Goal: Find specific page/section: Find specific page/section

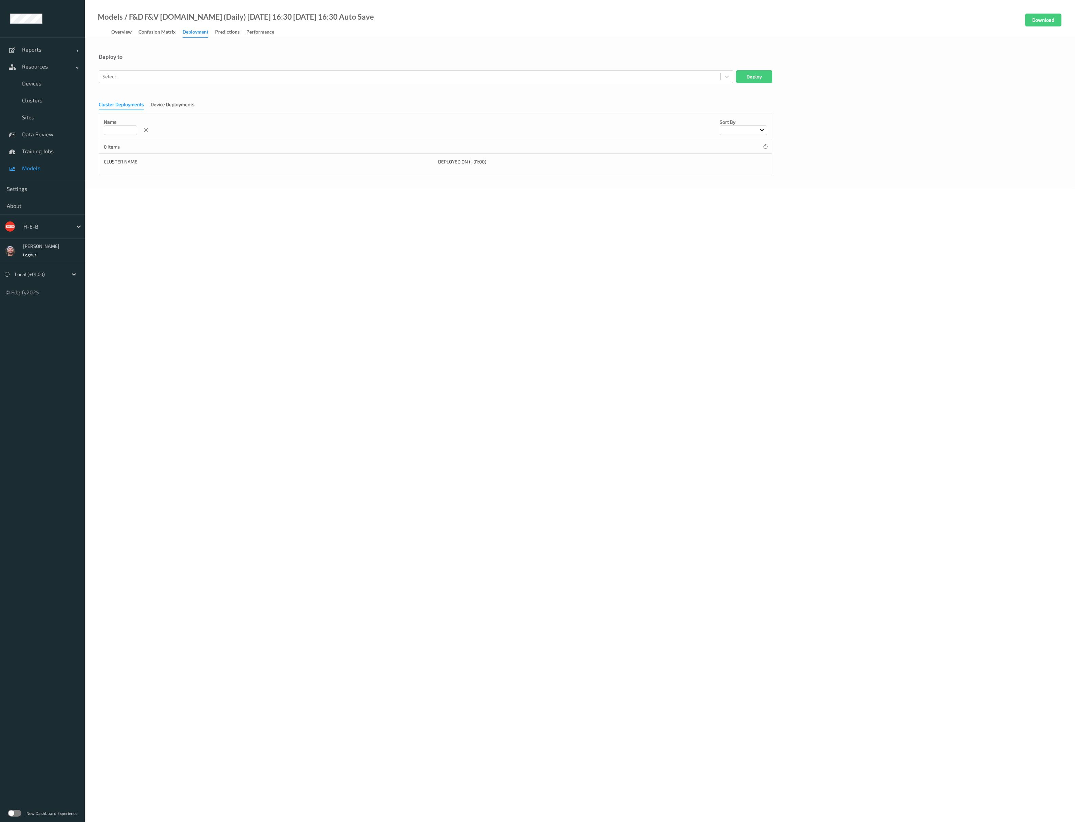
click at [507, 284] on body "Reports Default Report Customized Report Resources Devices Clusters Sites Data …" at bounding box center [537, 411] width 1075 height 822
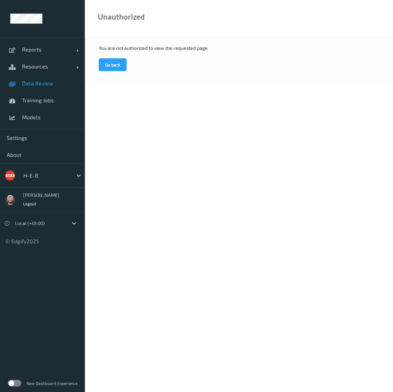
click at [56, 89] on link "Data Review" at bounding box center [42, 83] width 85 height 17
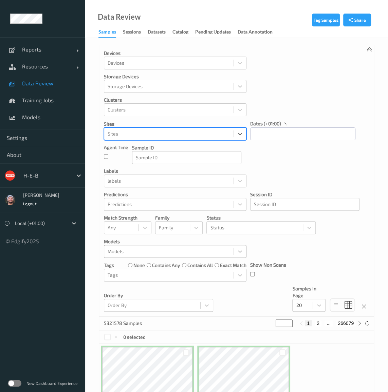
click at [135, 252] on div at bounding box center [169, 252] width 122 height 8
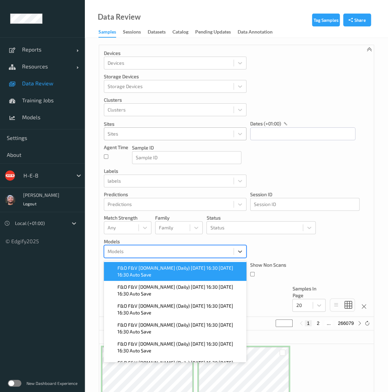
click at [140, 273] on span "F&D F&V [DOMAIN_NAME] (Daily) [DATE] 16:30 [DATE] 16:30 Auto Save" at bounding box center [179, 272] width 125 height 14
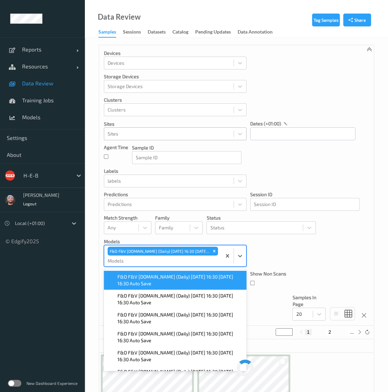
click at [341, 253] on div "Devices Devices Storage Devices Storage Devices Clusters Clusters Sites Sites d…" at bounding box center [236, 185] width 274 height 281
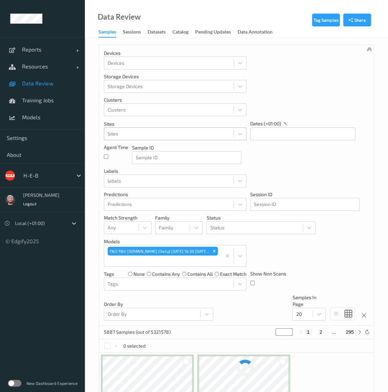
click at [341, 253] on div "Devices Devices Storage Devices Storage Devices Clusters Clusters Sites Sites d…" at bounding box center [236, 185] width 274 height 281
drag, startPoint x: 245, startPoint y: 248, endPoint x: 244, endPoint y: 236, distance: 11.9
click at [245, 248] on div at bounding box center [233, 256] width 25 height 21
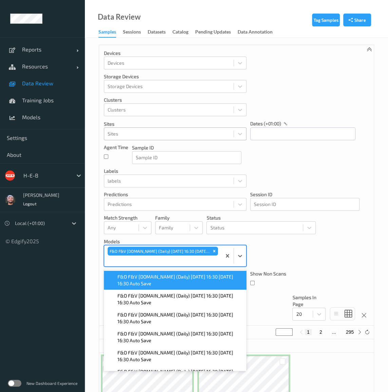
click at [244, 236] on div "Devices Devices Storage Devices Storage Devices Clusters Clusters Sites Sites d…" at bounding box center [236, 185] width 274 height 281
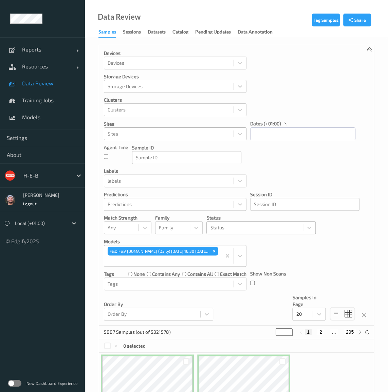
click at [245, 232] on div "Status" at bounding box center [255, 228] width 96 height 11
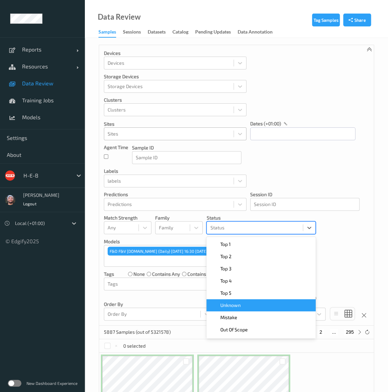
click at [248, 302] on div "Unknown" at bounding box center [260, 305] width 101 height 7
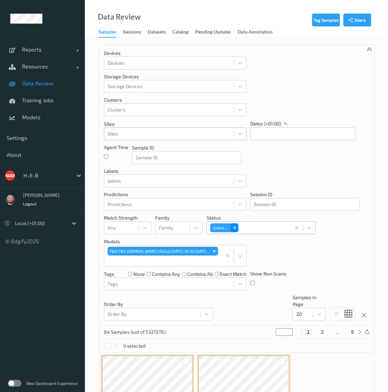
click at [231, 228] on div "Remove Unknown" at bounding box center [234, 228] width 7 height 9
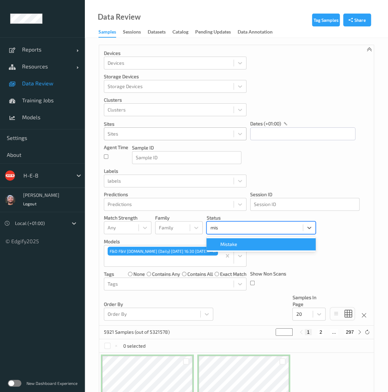
type input "mist"
click at [242, 245] on div "Mistake" at bounding box center [260, 244] width 101 height 7
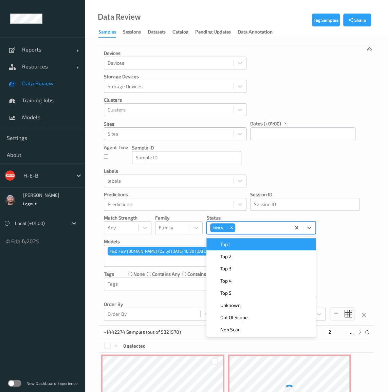
click at [333, 235] on div "Devices Devices Storage Devices Storage Devices Clusters Clusters Sites Sites d…" at bounding box center [236, 185] width 274 height 281
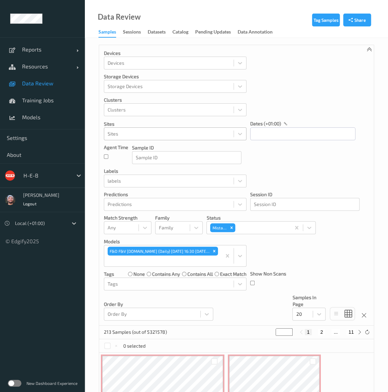
click at [261, 16] on div "Data Review Samples Sessions Datasets Catalog Pending Updates Data Annotation" at bounding box center [236, 19] width 303 height 38
